Goal: Task Accomplishment & Management: Manage account settings

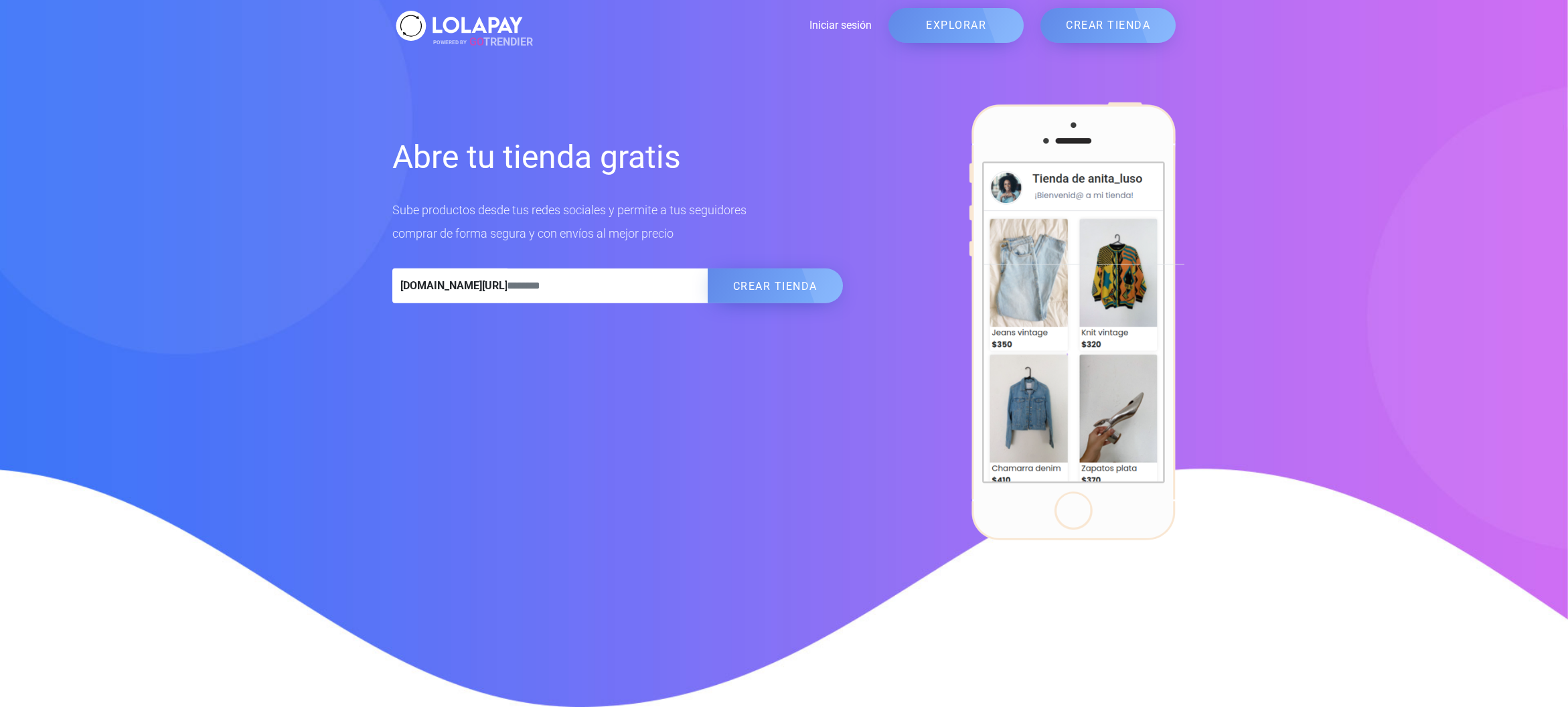
click at [846, 21] on link "Iniciar sesión" at bounding box center [699, 26] width 346 height 16
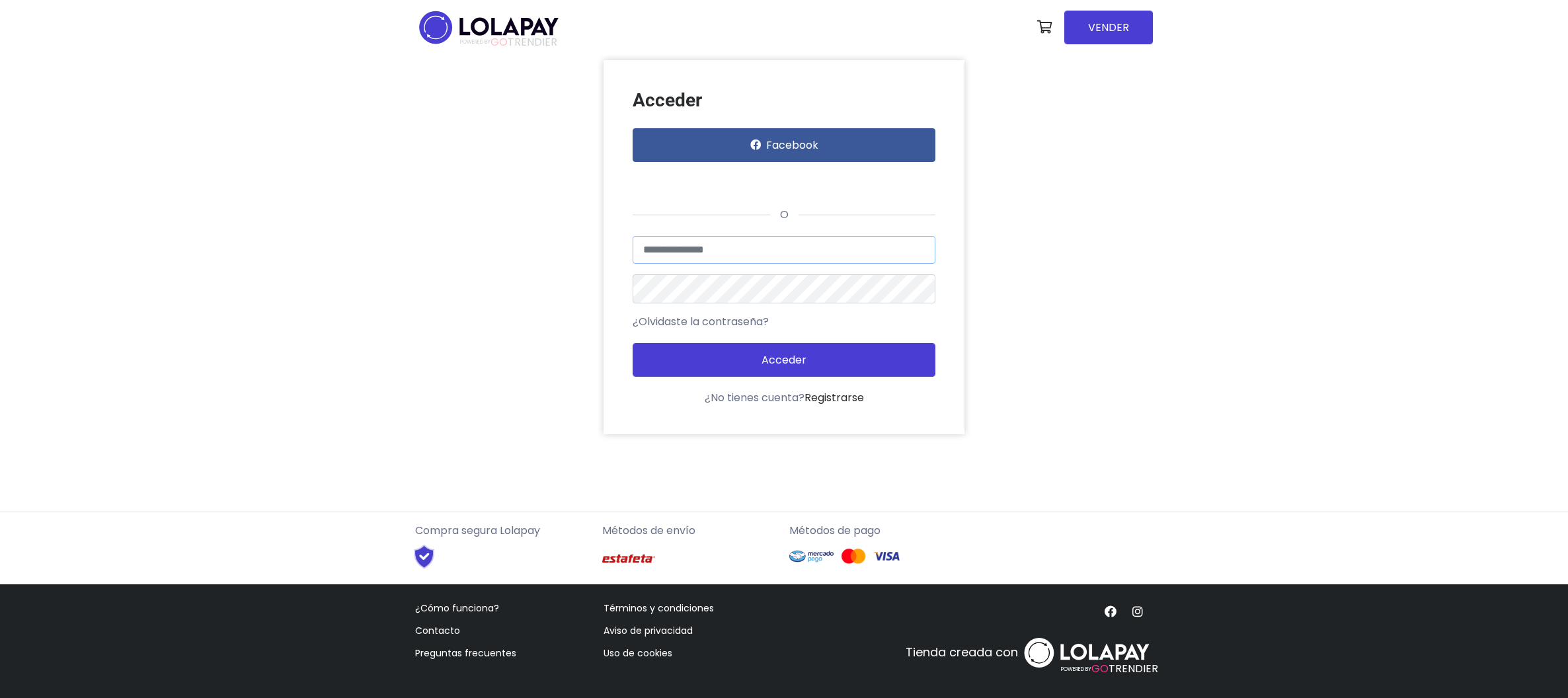
click at [723, 257] on input "text" at bounding box center [784, 249] width 304 height 28
type input "**********"
click at [632, 343] on button "Acceder" at bounding box center [784, 359] width 304 height 33
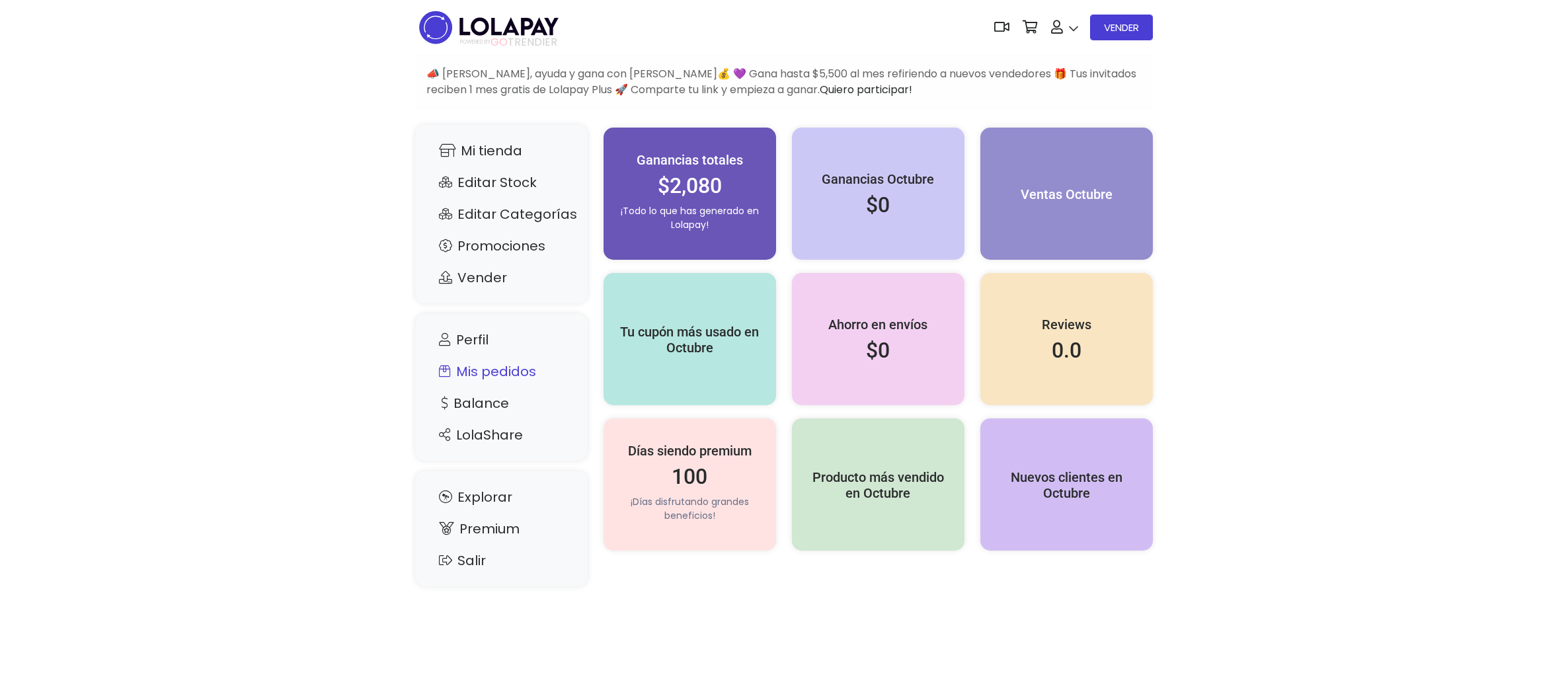
click at [488, 378] on link "Mis pedidos" at bounding box center [502, 371] width 146 height 25
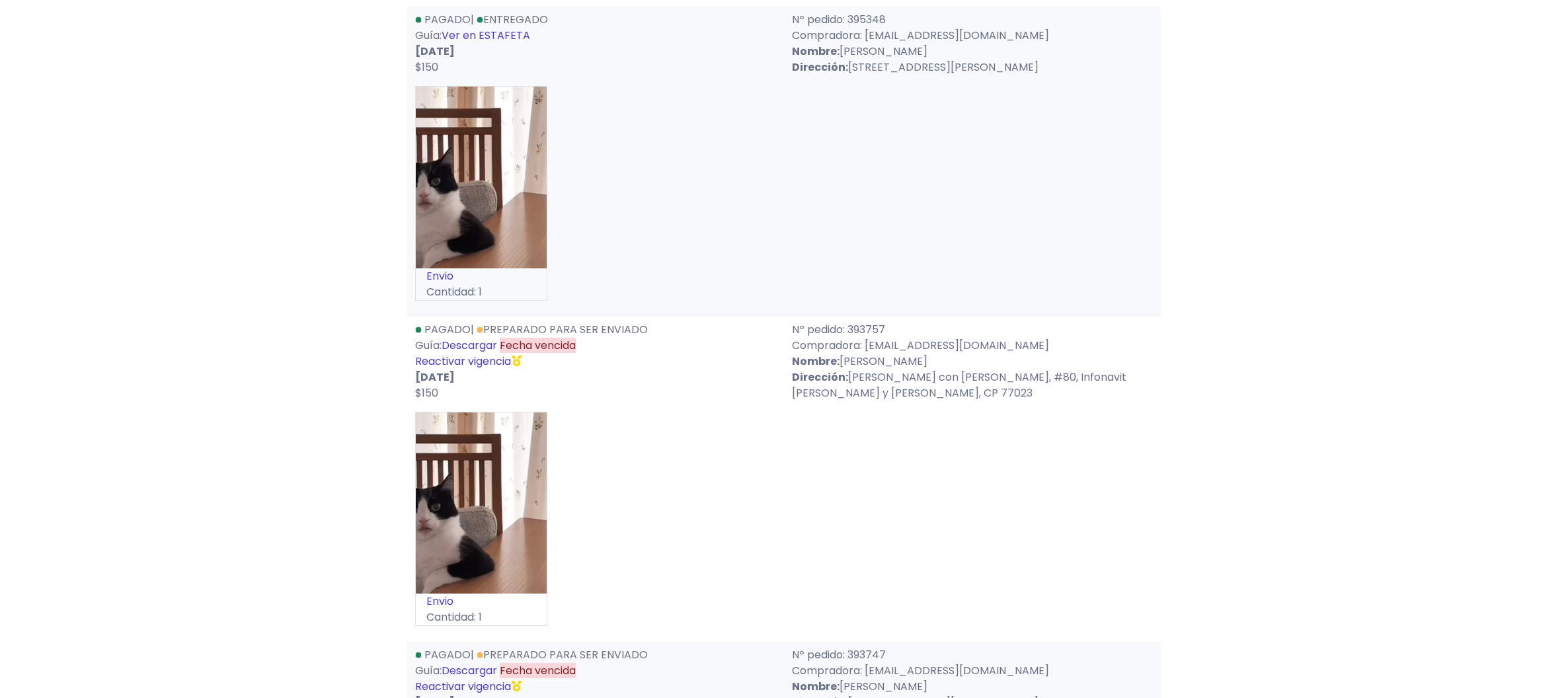
scroll to position [5023, 0]
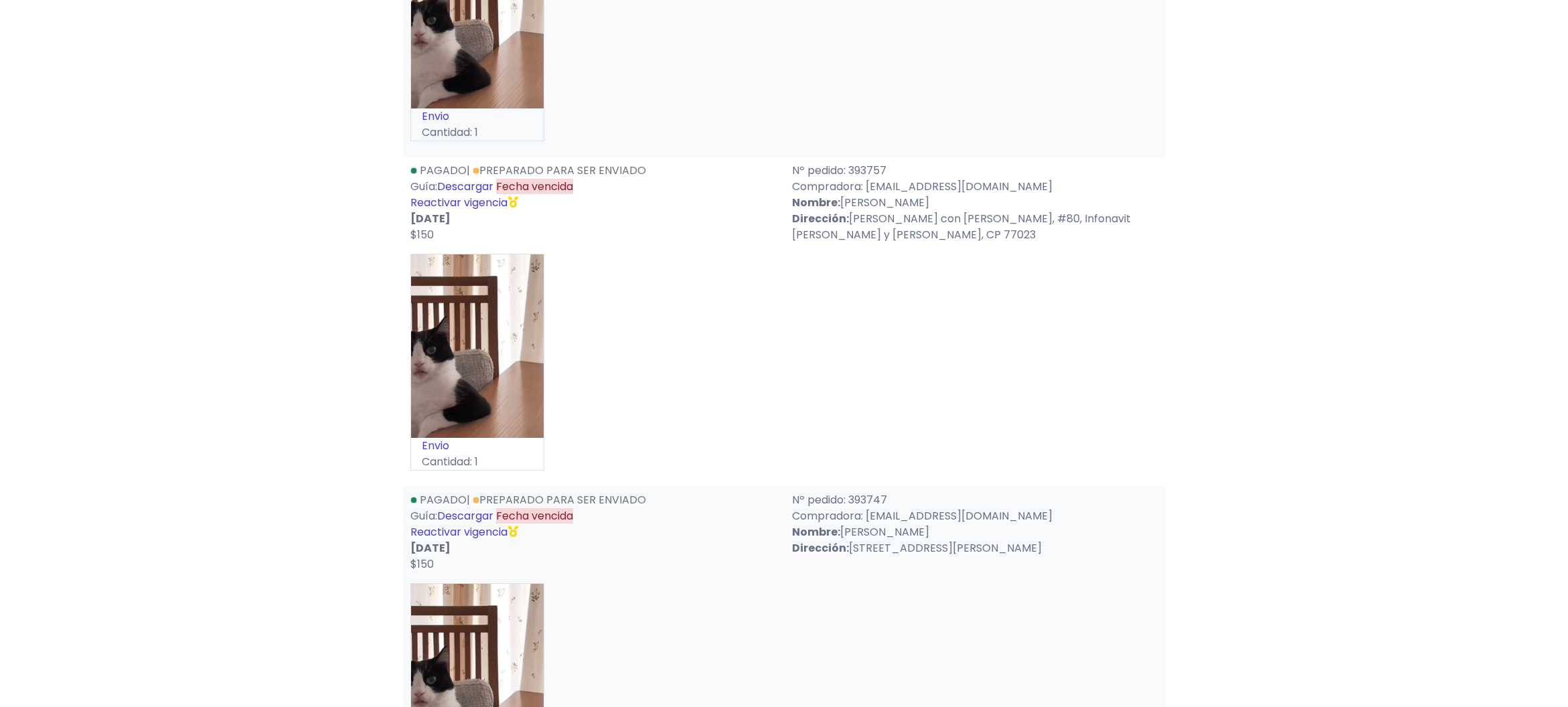
click at [476, 194] on link "Descargar" at bounding box center [465, 186] width 57 height 16
click at [459, 524] on link "Descargar" at bounding box center [465, 515] width 57 height 16
drag, startPoint x: 472, startPoint y: 573, endPoint x: 921, endPoint y: 140, distance: 623.8
click at [472, 539] on link "Reactivar vigencia" at bounding box center [459, 532] width 97 height 16
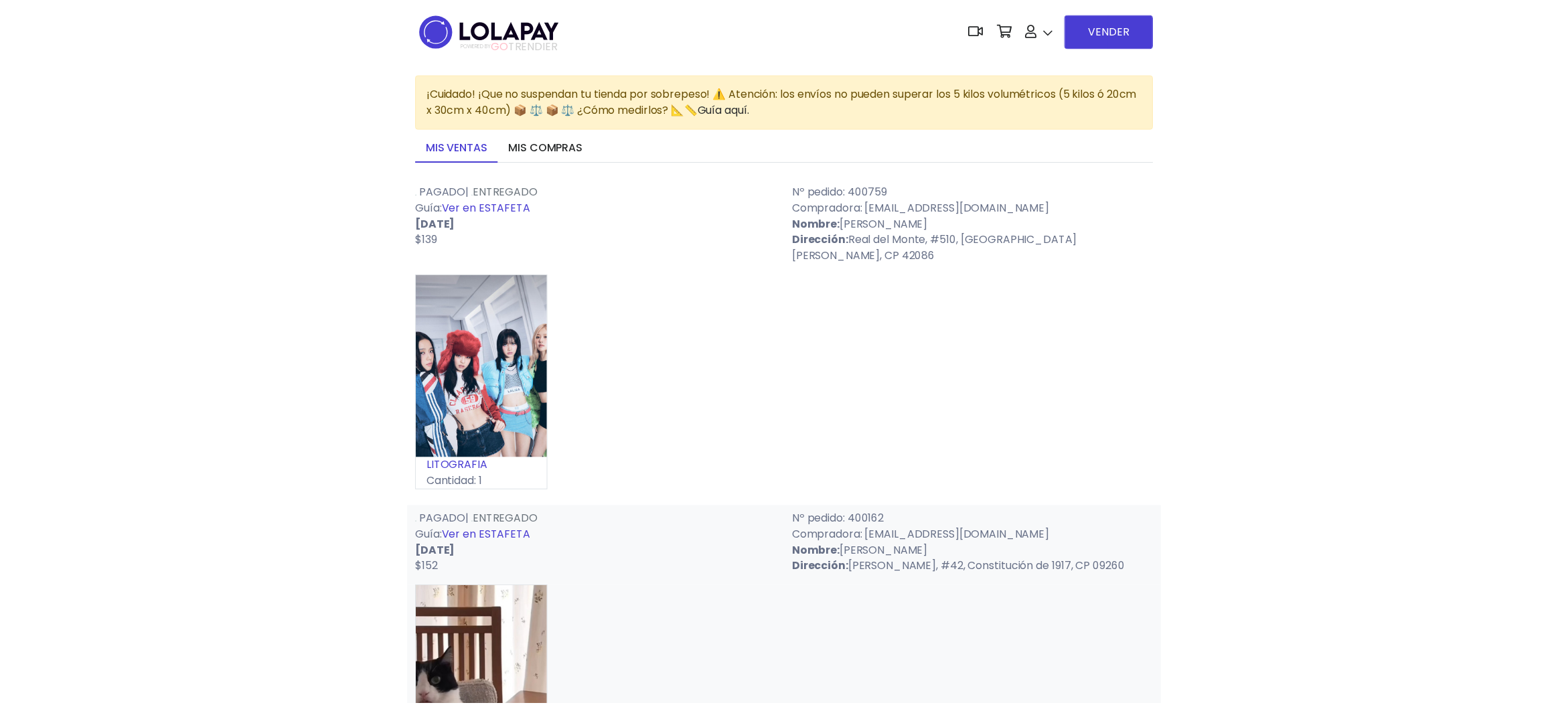
scroll to position [5088, 0]
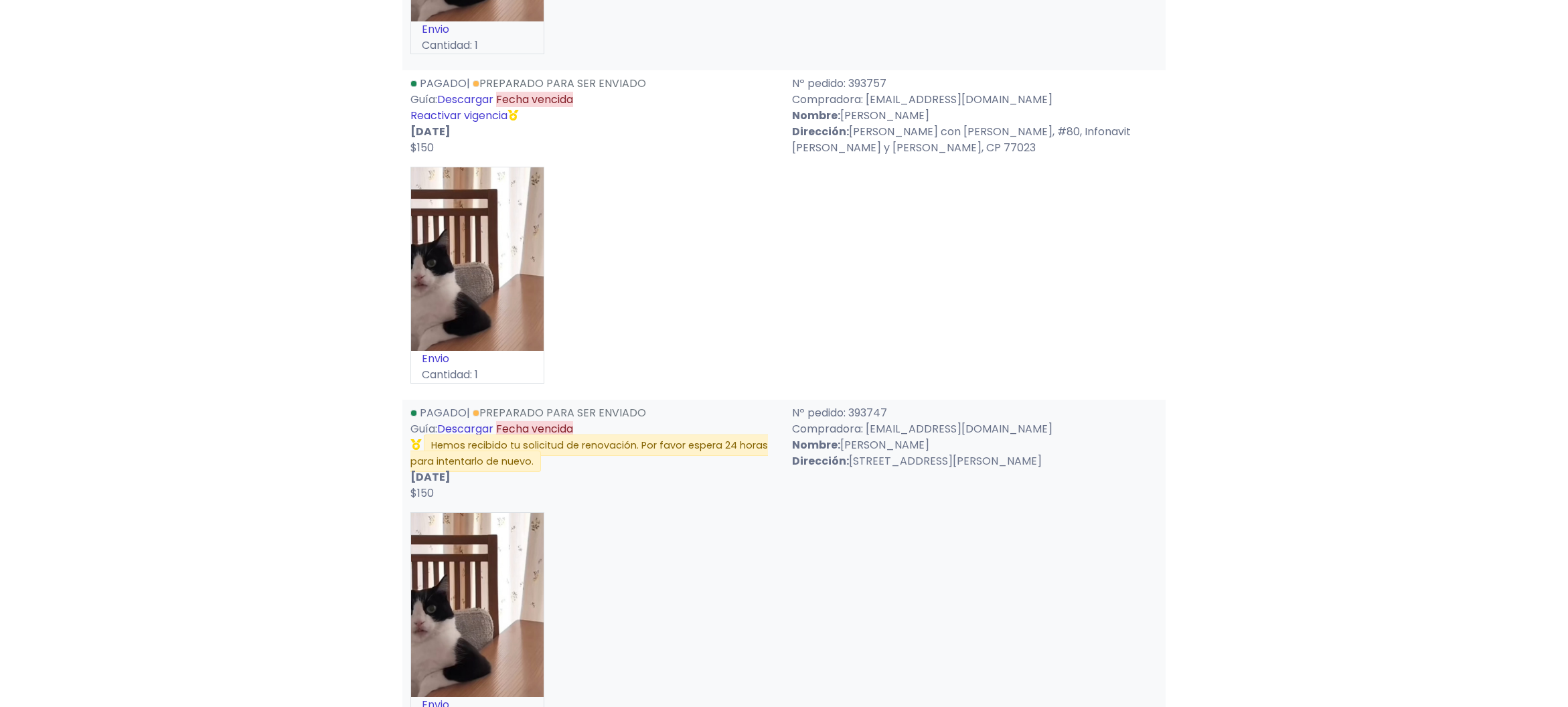
scroll to position [5222, 0]
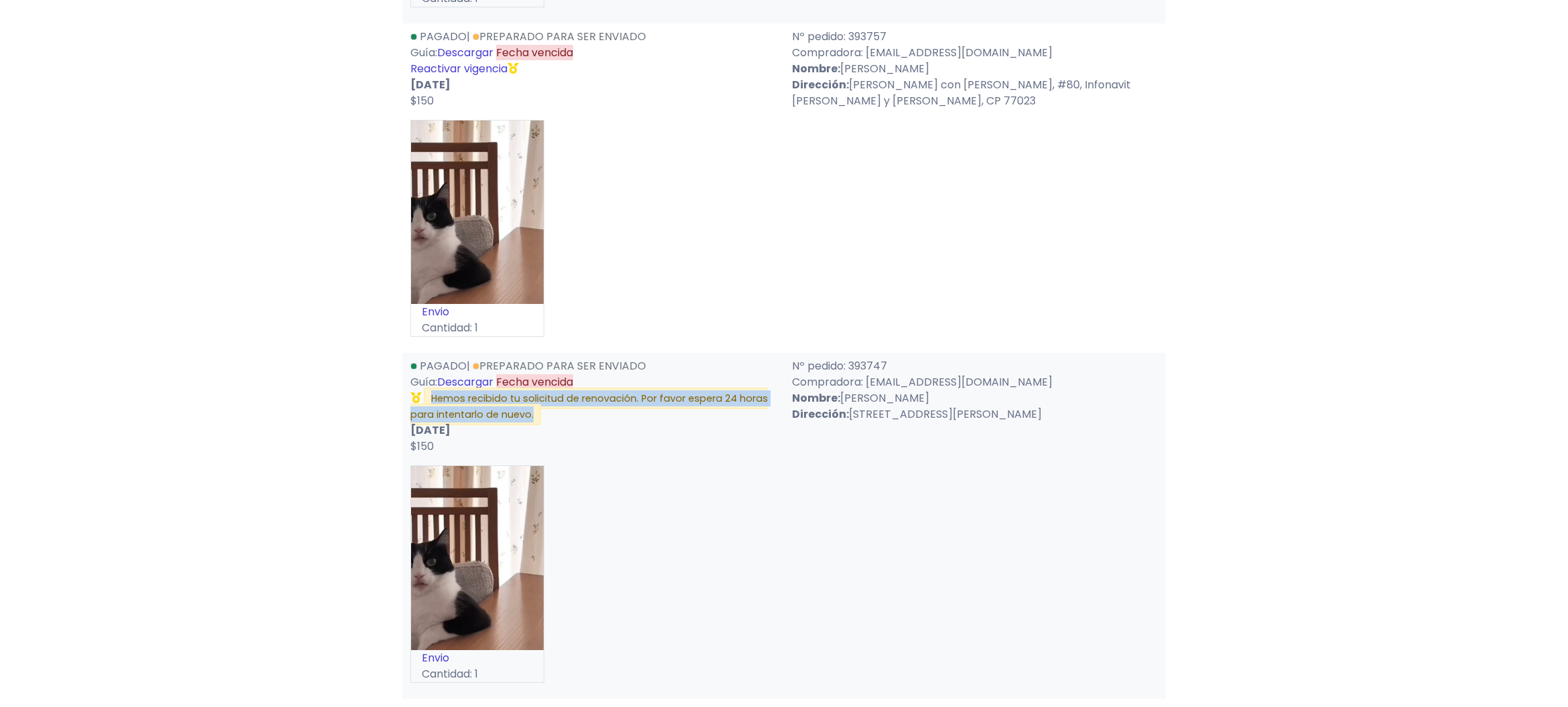
drag, startPoint x: 535, startPoint y: 452, endPoint x: 432, endPoint y: 439, distance: 103.8
click at [432, 425] on span "Hemos recibido tu solicitud de renovación. Por favor espera 24 horas para inten…" at bounding box center [589, 406] width 358 height 37
drag, startPoint x: 432, startPoint y: 439, endPoint x: 652, endPoint y: 484, distance: 224.6
click at [652, 454] on p "$150" at bounding box center [593, 447] width 366 height 16
click at [908, 422] on p "Dirección: [PERSON_NAME][STREET_ADDRESS]" at bounding box center [974, 414] width 366 height 16
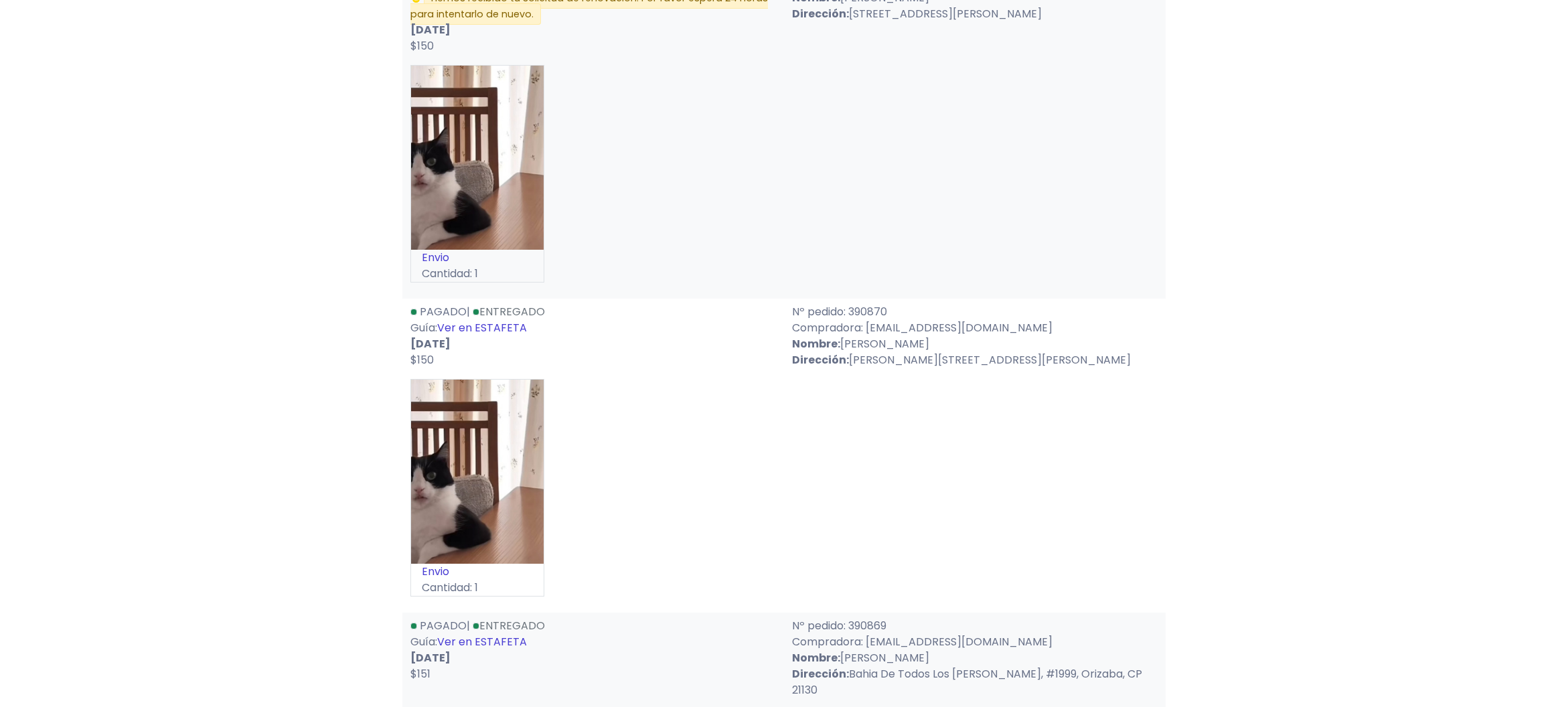
scroll to position [5623, 0]
